Goal: Transaction & Acquisition: Download file/media

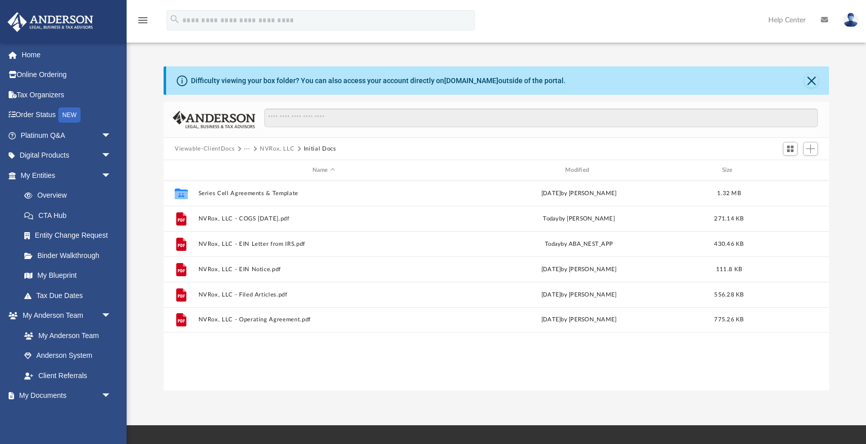
scroll to position [230, 666]
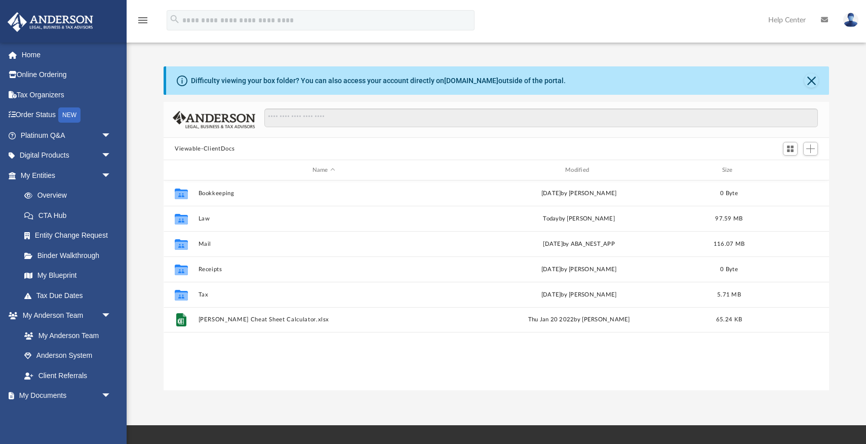
scroll to position [230, 666]
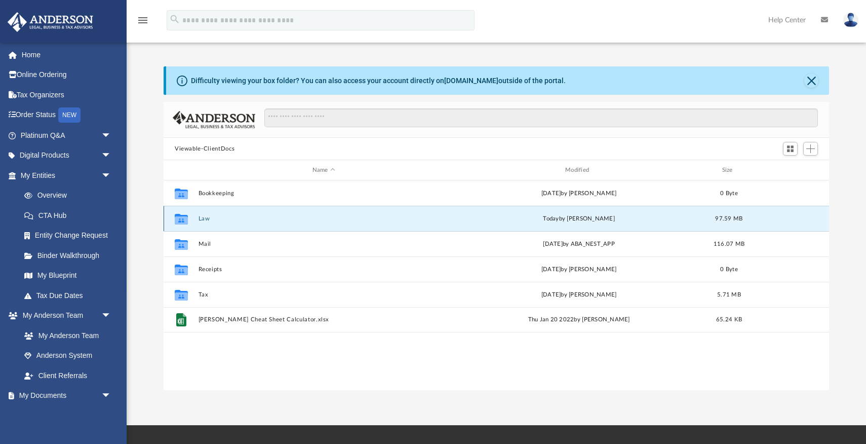
click at [208, 217] on button "Law" at bounding box center [324, 218] width 251 height 7
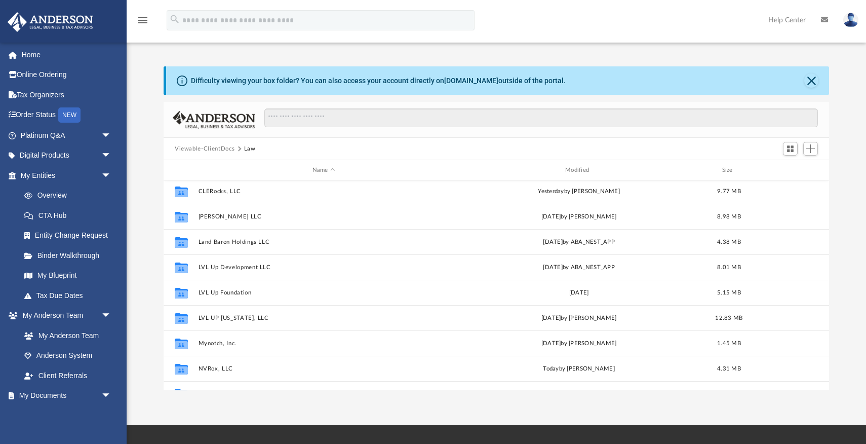
scroll to position [195, 0]
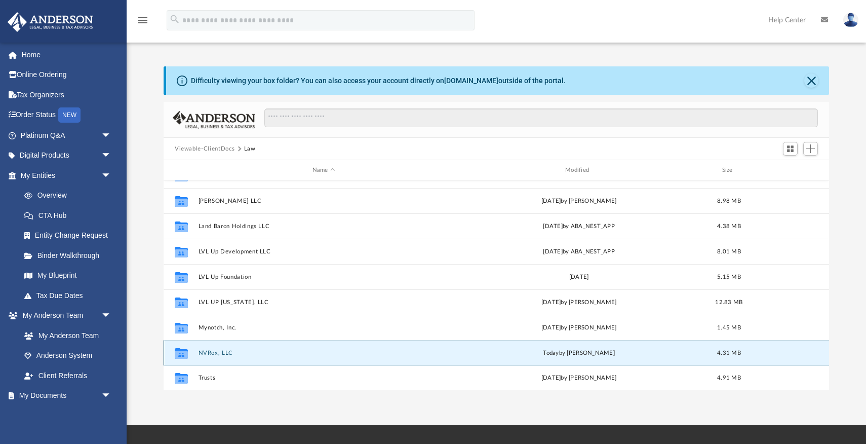
click at [210, 352] on button "NVRox, LLC" at bounding box center [324, 353] width 251 height 7
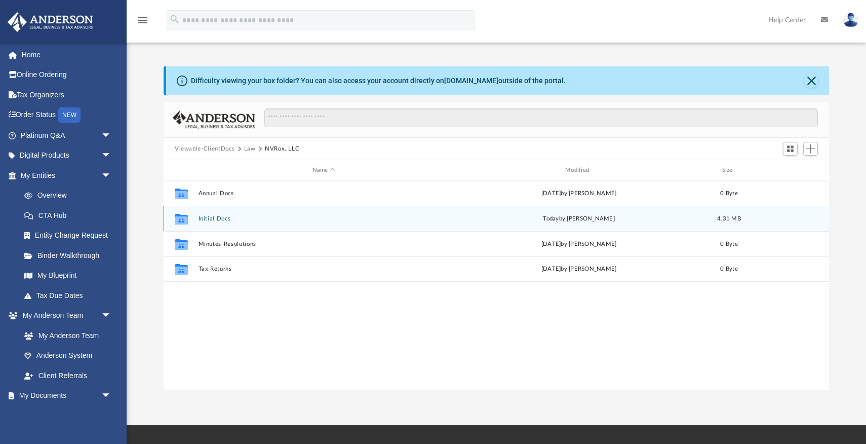
click at [217, 218] on button "Initial Docs" at bounding box center [324, 218] width 251 height 7
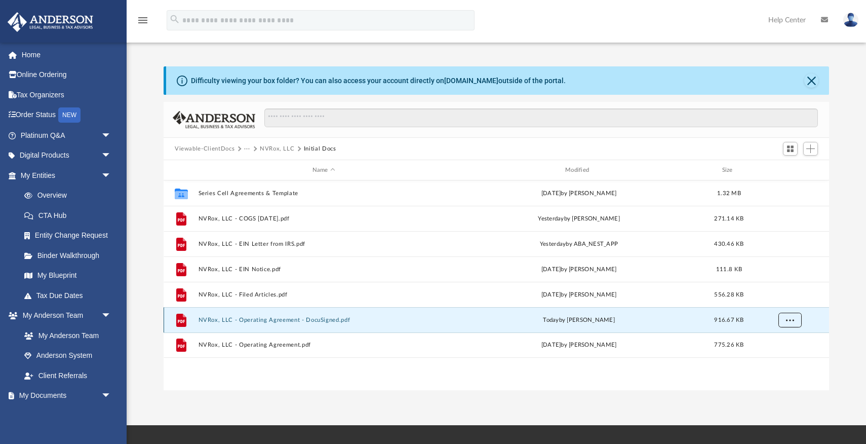
click at [794, 318] on button "More options" at bounding box center [790, 320] width 23 height 15
click at [782, 357] on li "Download" at bounding box center [780, 356] width 29 height 11
